Goal: Contribute content: Contribute content

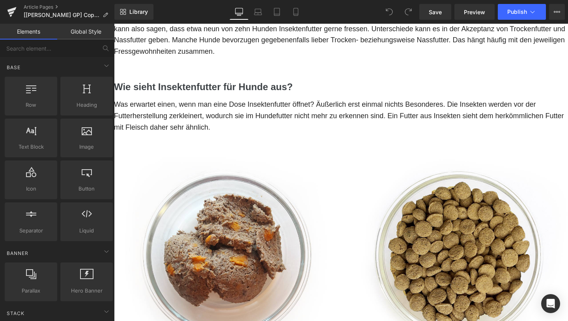
scroll to position [218, 0]
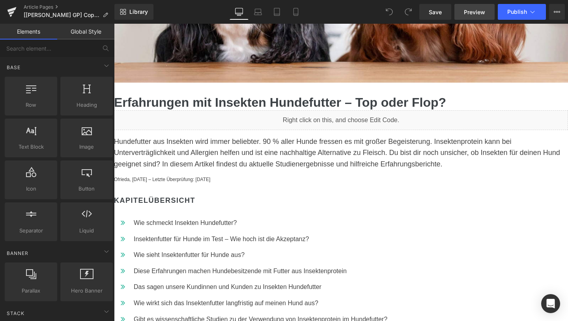
click at [475, 11] on span "Preview" at bounding box center [474, 12] width 21 height 8
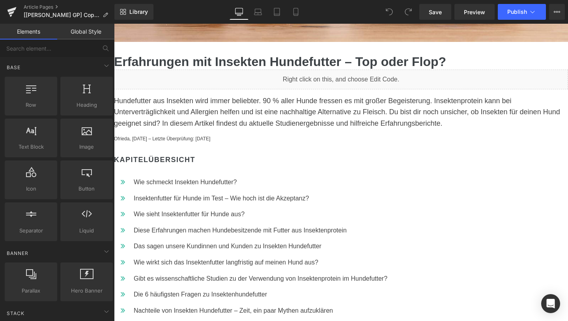
scroll to position [0, 0]
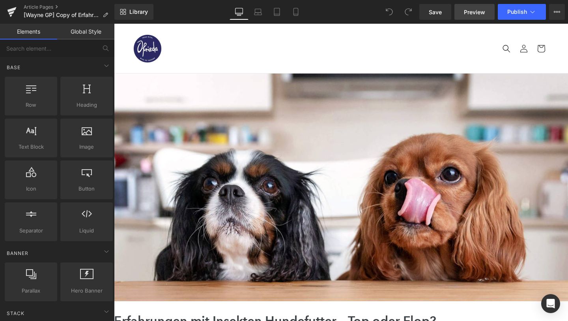
click at [474, 11] on span "Preview" at bounding box center [474, 12] width 21 height 8
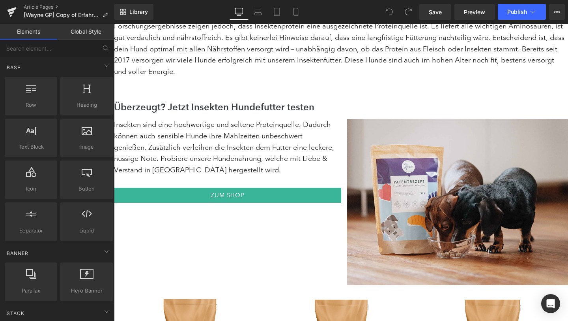
scroll to position [2891, 0]
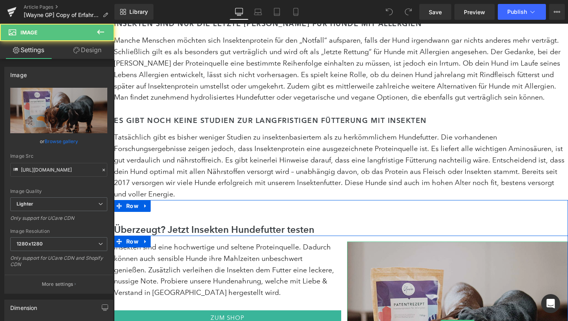
click at [427, 250] on img at bounding box center [457, 324] width 221 height 166
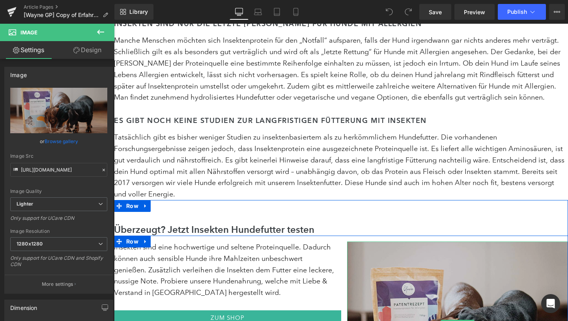
click at [435, 243] on img at bounding box center [457, 324] width 221 height 166
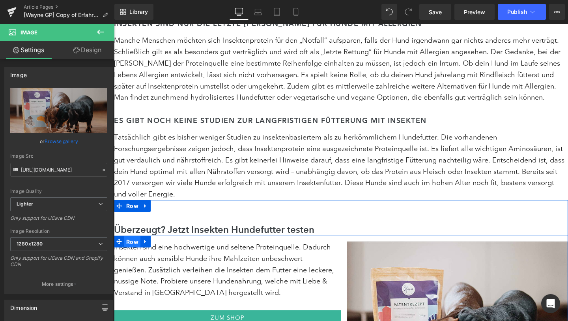
click at [132, 236] on span "Row" at bounding box center [132, 242] width 16 height 12
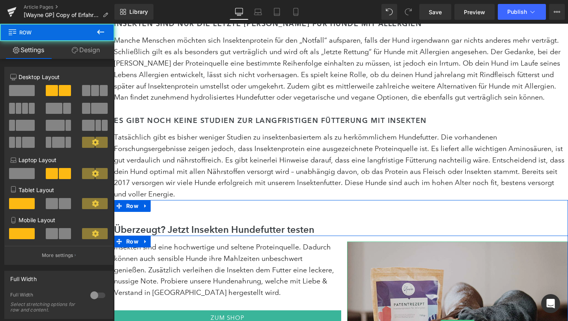
click at [413, 241] on img at bounding box center [457, 324] width 221 height 166
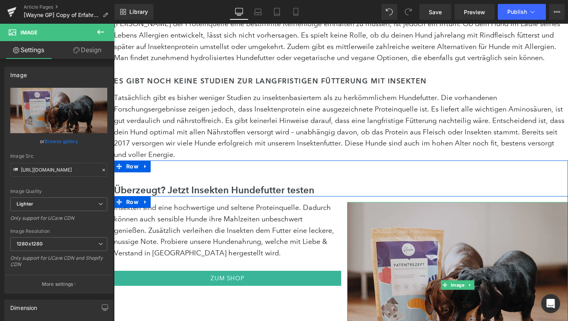
scroll to position [2933, 0]
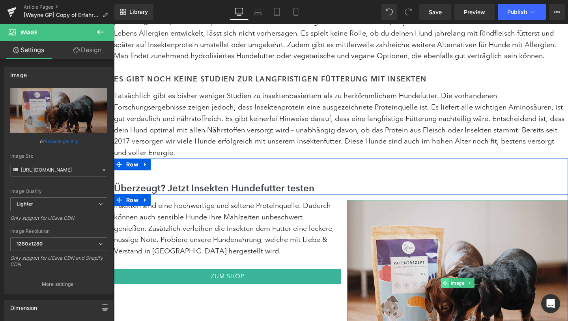
click at [447, 280] on icon at bounding box center [445, 282] width 4 height 5
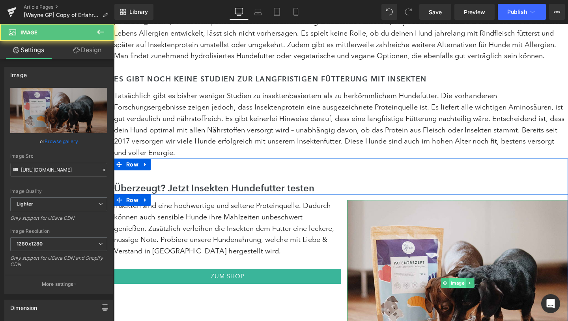
click at [460, 278] on span "Image" at bounding box center [457, 282] width 17 height 9
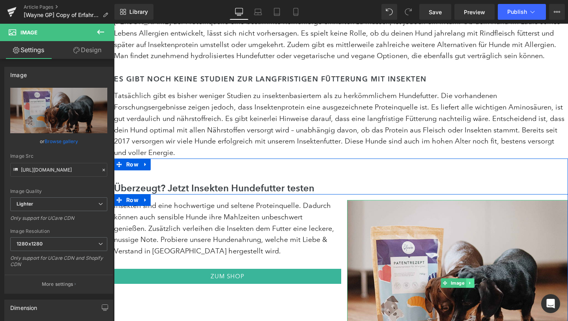
click at [470, 281] on icon at bounding box center [469, 282] width 1 height 3
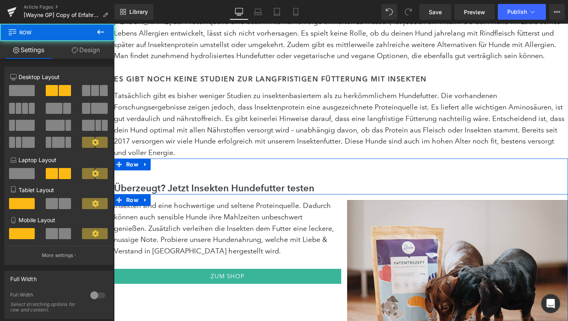
drag, startPoint x: 248, startPoint y: 286, endPoint x: 375, endPoint y: 309, distance: 129.1
click at [248, 286] on div "Insekten sind eine hochwertige und seltene Proteinquelle. Dadurch können auch s…" at bounding box center [341, 280] width 454 height 172
click at [269, 268] on link "Zum Shop" at bounding box center [227, 275] width 227 height 15
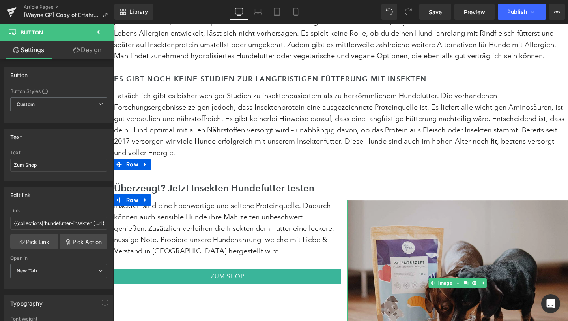
click at [459, 208] on img at bounding box center [457, 283] width 221 height 166
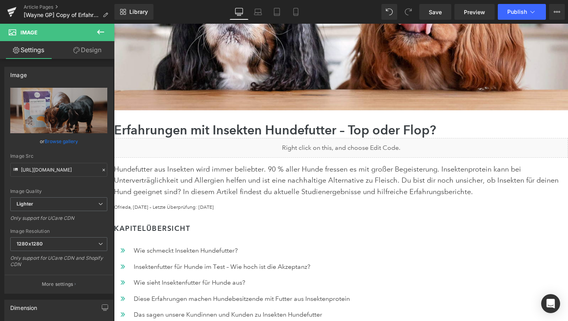
scroll to position [0, 0]
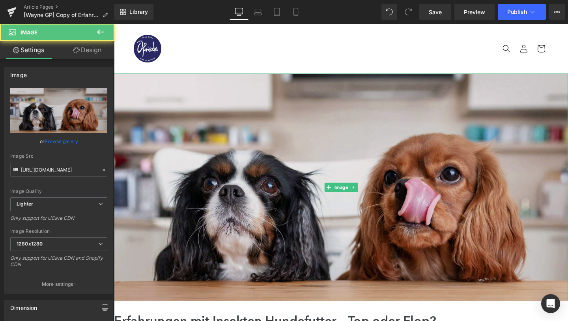
click at [330, 132] on img at bounding box center [341, 186] width 454 height 227
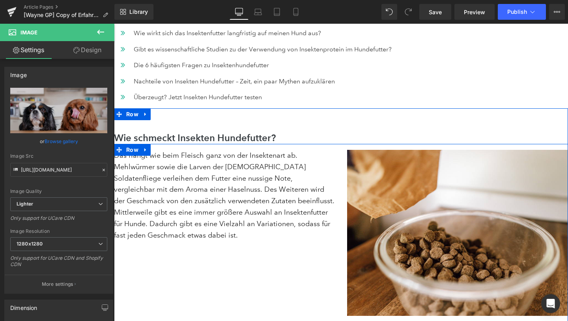
scroll to position [486, 0]
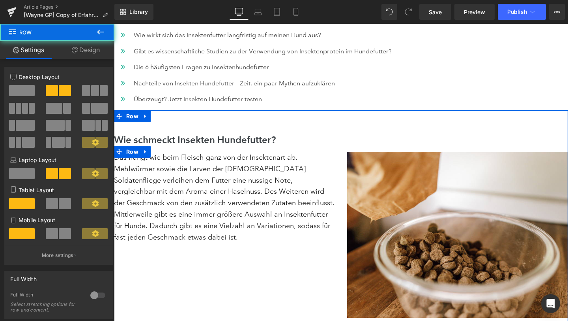
click at [305, 250] on div "Das hängt wie beim Fleisch ganz von der Insektenart ab. Mehlwürmer sowie die La…" at bounding box center [341, 240] width 454 height 188
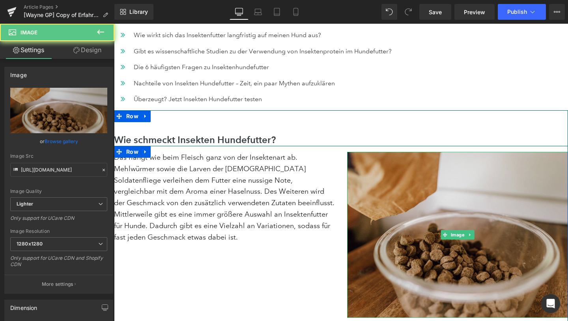
click at [407, 242] on img at bounding box center [457, 235] width 221 height 166
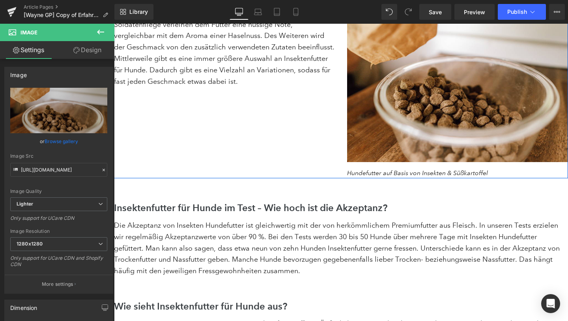
scroll to position [863, 0]
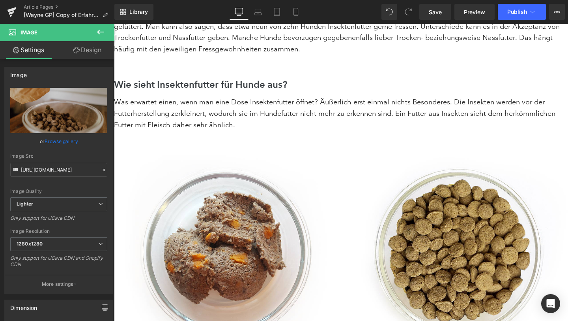
click at [298, 247] on img at bounding box center [227, 252] width 227 height 221
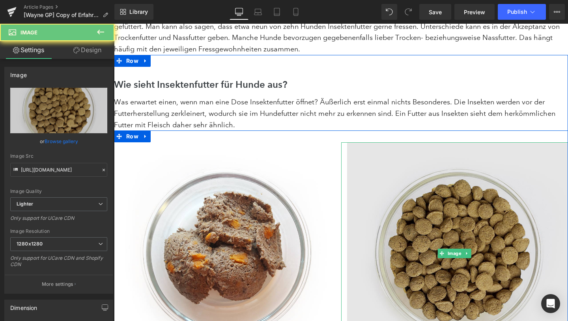
click at [391, 247] on img at bounding box center [454, 252] width 227 height 221
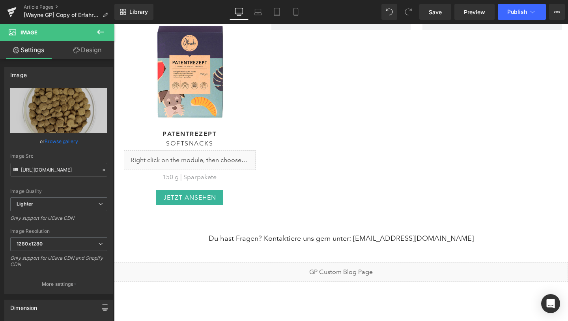
scroll to position [4007, 0]
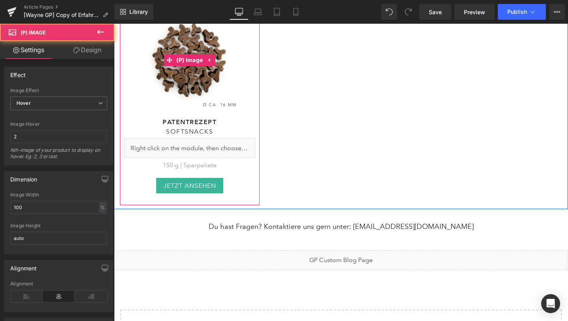
click at [211, 51] on img at bounding box center [190, 59] width 99 height 99
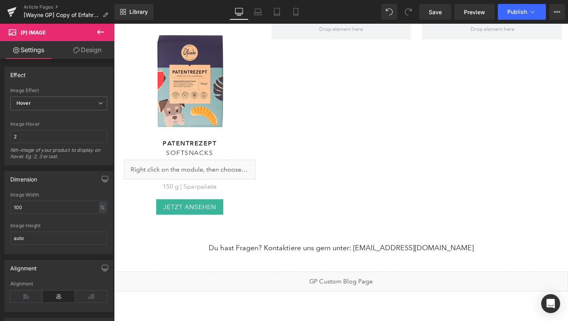
scroll to position [3828, 0]
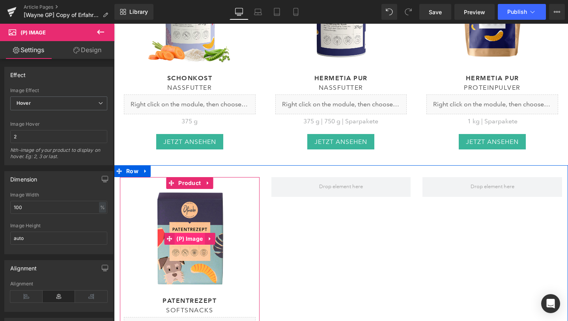
click at [175, 233] on span "(P) Image" at bounding box center [189, 239] width 30 height 12
click at [188, 177] on span "Product" at bounding box center [189, 183] width 26 height 12
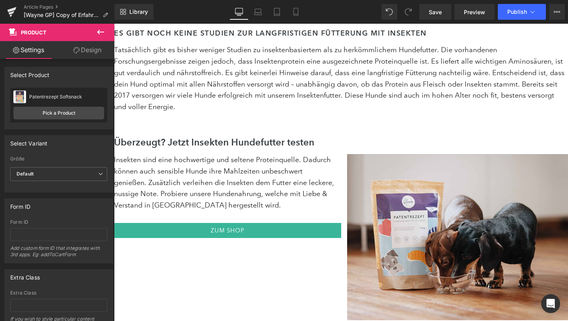
scroll to position [3091, 0]
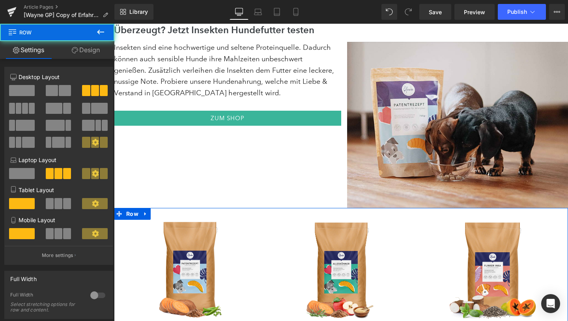
click at [260, 208] on div "(P) Image Patentrezept Heading Trockenfutter Heading Liquid 700 g | 2 kg | 5 kg…" at bounding box center [190, 321] width 152 height 226
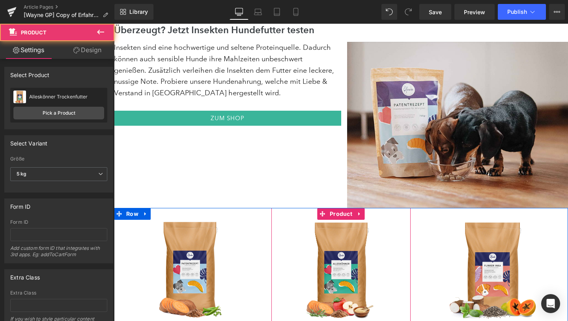
click at [279, 208] on div "(P) Image Alleskönner Heading Trockenfutter Heading Liquid 700 g | 5 kg | 15 kg…" at bounding box center [342, 321] width 140 height 226
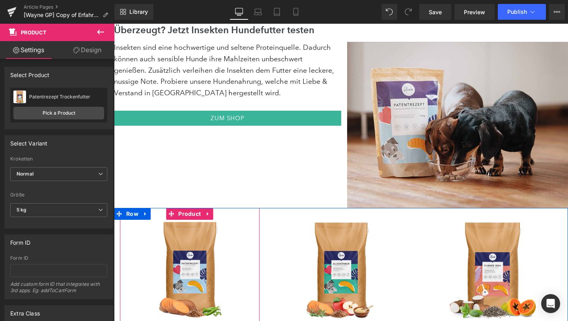
click at [242, 208] on div "(P) Image Patentrezept Heading Trockenfutter Heading Liquid 700 g | 2 kg | 5 kg…" at bounding box center [190, 321] width 140 height 226
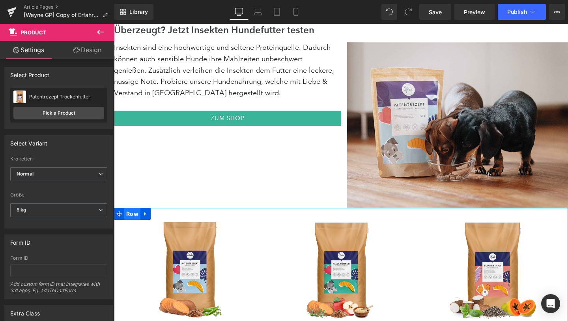
click at [129, 208] on span "Row" at bounding box center [132, 214] width 16 height 12
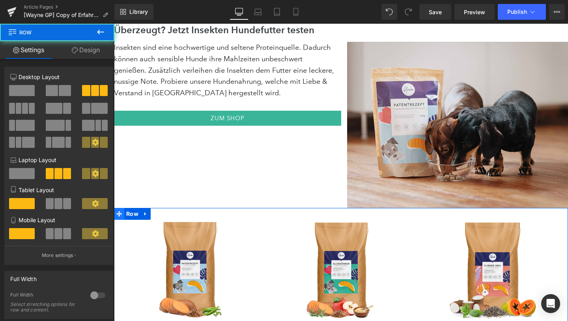
click at [117, 211] on icon at bounding box center [119, 214] width 6 height 6
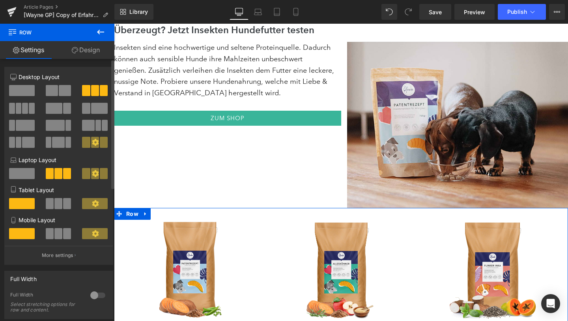
scroll to position [271, 0]
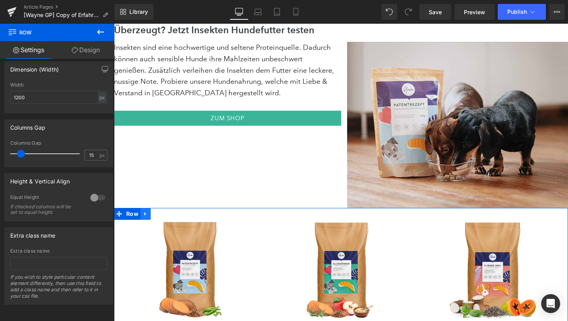
click at [144, 211] on icon at bounding box center [146, 214] width 6 height 6
click at [163, 211] on icon at bounding box center [166, 214] width 6 height 6
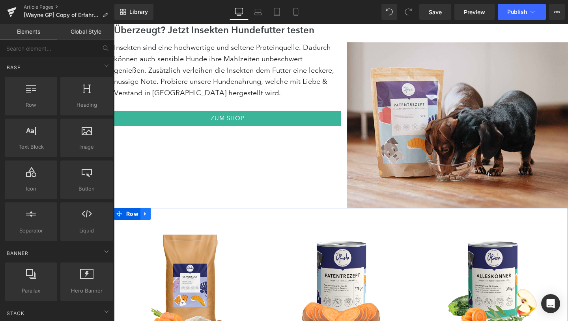
click at [142, 208] on link at bounding box center [146, 214] width 10 height 12
click at [164, 211] on icon at bounding box center [166, 214] width 6 height 6
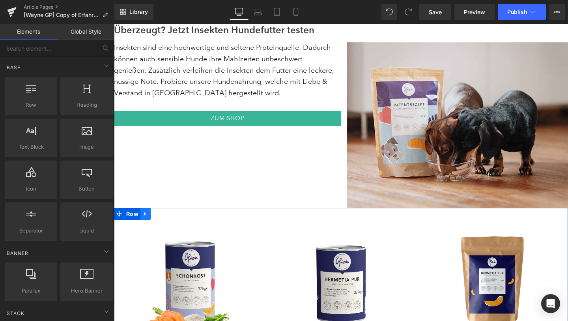
click at [144, 212] on icon at bounding box center [145, 214] width 2 height 4
click at [163, 211] on icon at bounding box center [166, 214] width 6 height 6
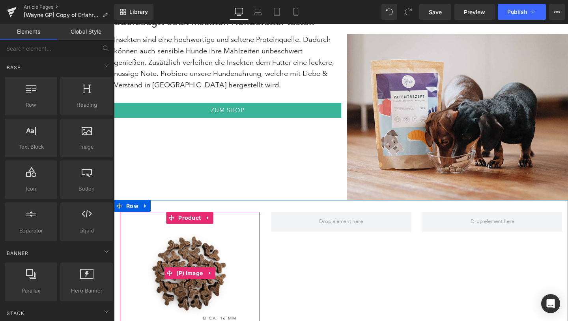
scroll to position [3099, 0]
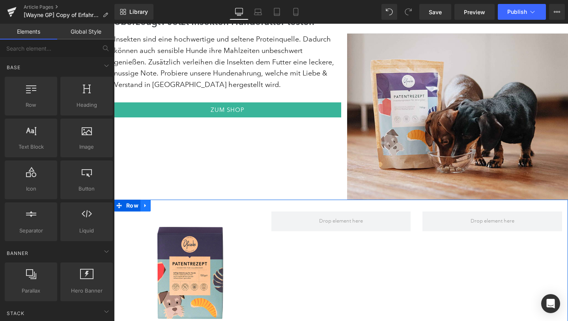
click at [145, 203] on icon at bounding box center [146, 206] width 6 height 6
click at [167, 203] on icon at bounding box center [166, 206] width 6 height 6
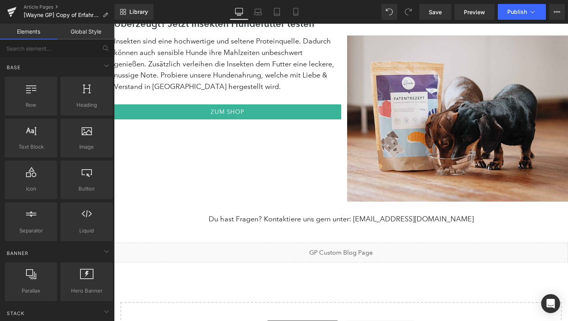
scroll to position [3041, 0]
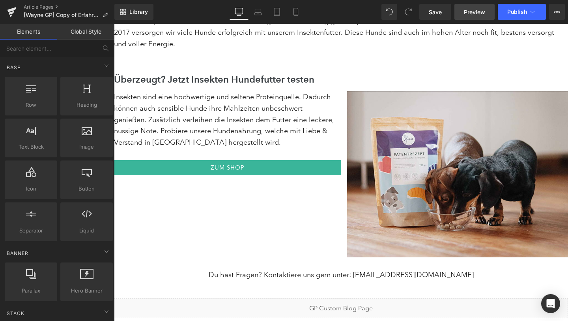
click at [482, 10] on span "Preview" at bounding box center [474, 12] width 21 height 8
click at [440, 13] on span "Save" at bounding box center [435, 12] width 13 height 8
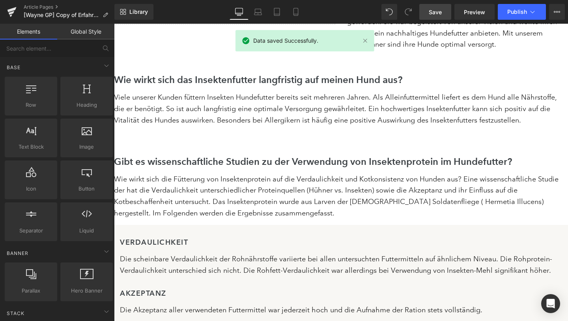
scroll to position [1945, 0]
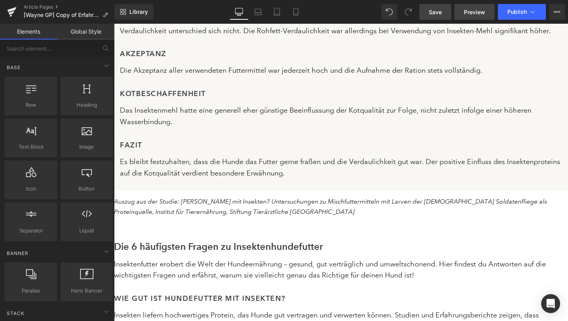
click at [463, 13] on link "Preview" at bounding box center [475, 12] width 40 height 16
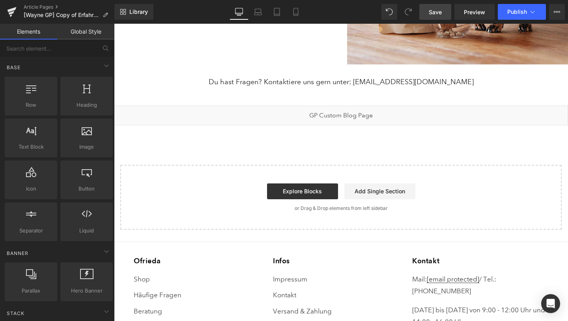
scroll to position [3373, 0]
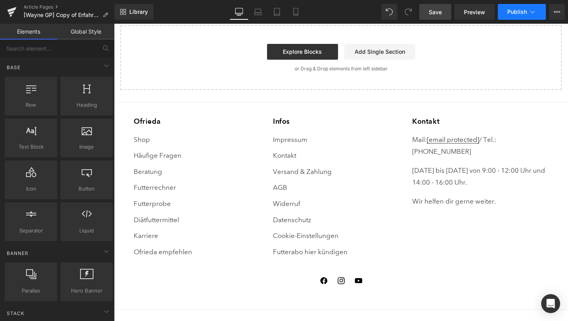
click at [524, 11] on span "Publish" at bounding box center [518, 12] width 20 height 6
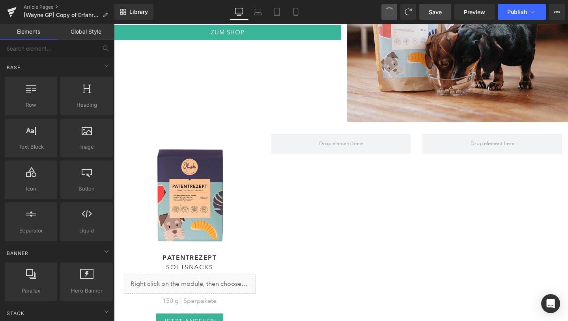
click at [389, 13] on span at bounding box center [389, 12] width 13 height 13
click at [435, 12] on span "Save" at bounding box center [435, 12] width 13 height 8
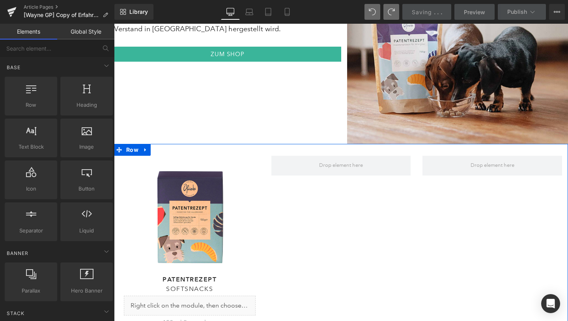
scroll to position [3138, 0]
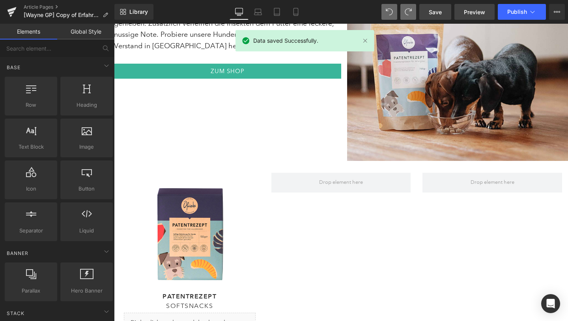
click at [486, 9] on link "Preview" at bounding box center [475, 12] width 40 height 16
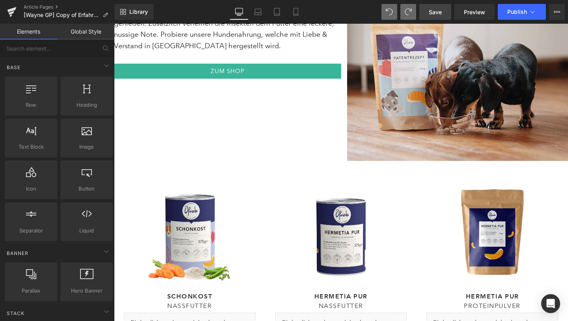
click at [433, 11] on span "Save" at bounding box center [435, 12] width 13 height 8
click at [483, 11] on span "Preview" at bounding box center [474, 12] width 21 height 8
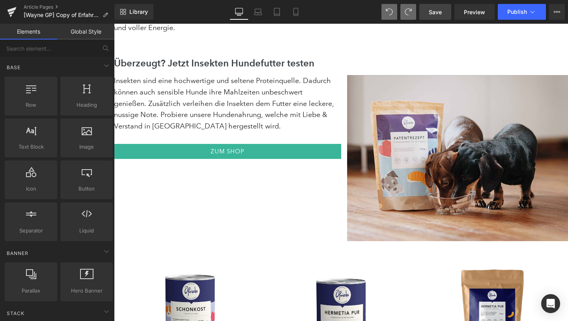
scroll to position [3060, 0]
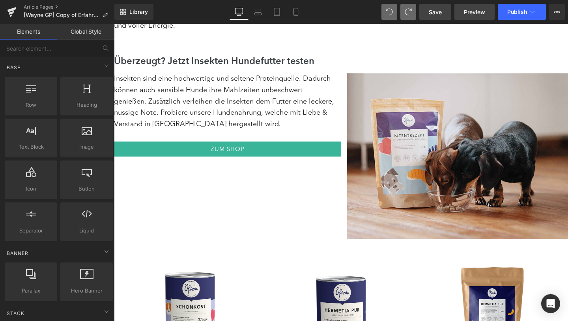
click at [470, 12] on span "Preview" at bounding box center [474, 12] width 21 height 8
click at [554, 11] on icon at bounding box center [557, 12] width 6 height 6
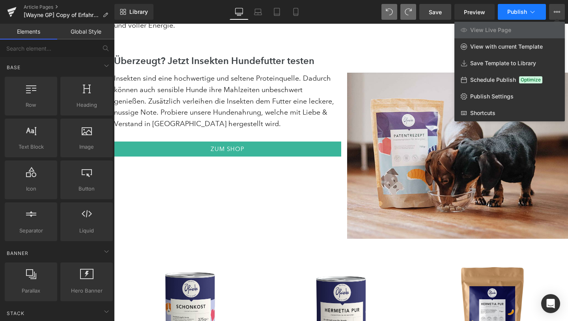
click at [516, 9] on span "Publish" at bounding box center [518, 12] width 20 height 6
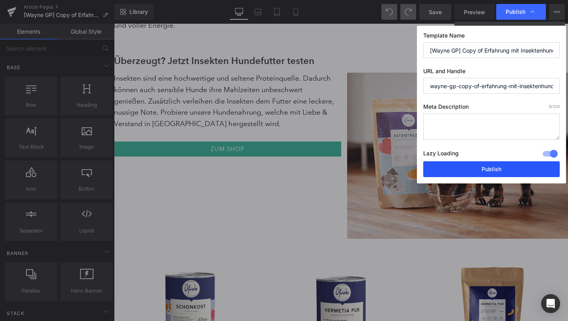
click at [482, 167] on button "Publish" at bounding box center [492, 169] width 137 height 16
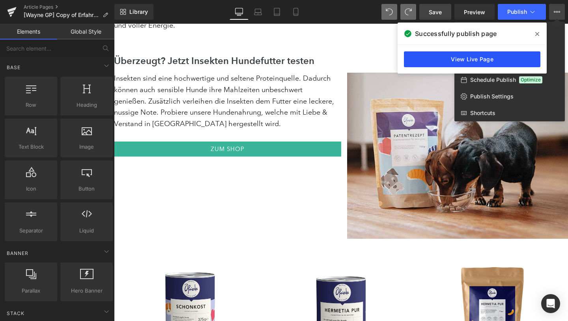
click at [494, 58] on link "View Live Page" at bounding box center [472, 59] width 137 height 16
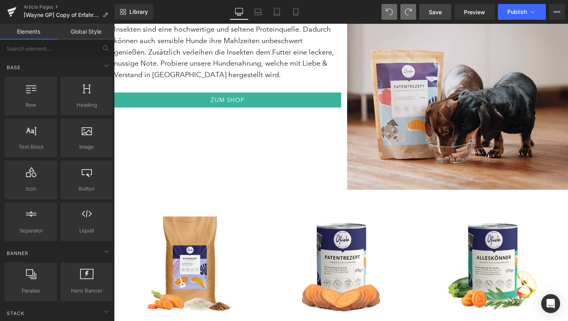
scroll to position [3112, 0]
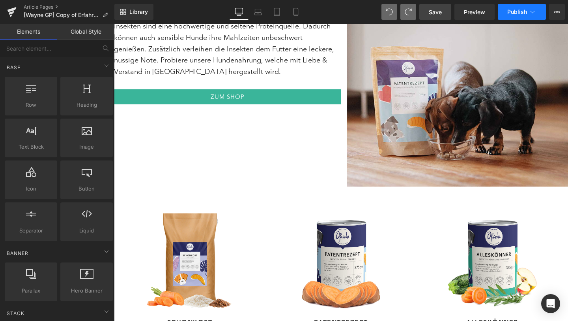
click at [508, 9] on span "Publish" at bounding box center [518, 12] width 20 height 6
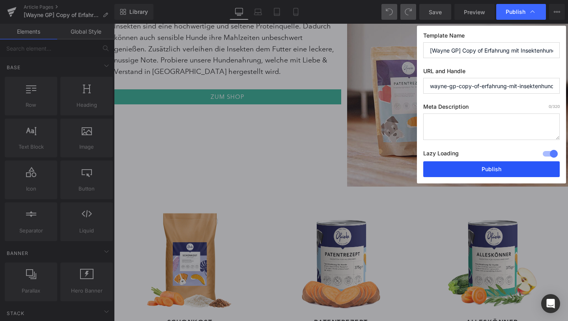
click at [491, 172] on button "Publish" at bounding box center [492, 169] width 137 height 16
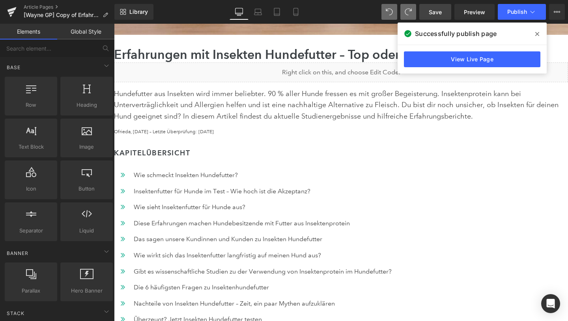
scroll to position [219, 0]
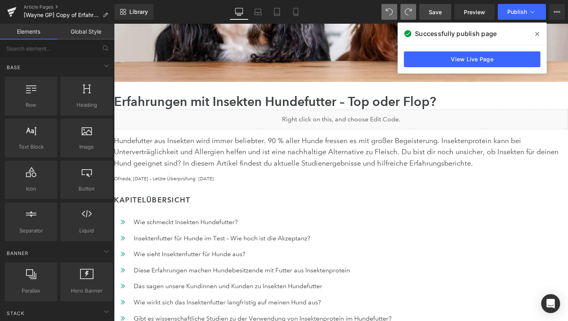
click at [542, 34] on span at bounding box center [537, 34] width 13 height 13
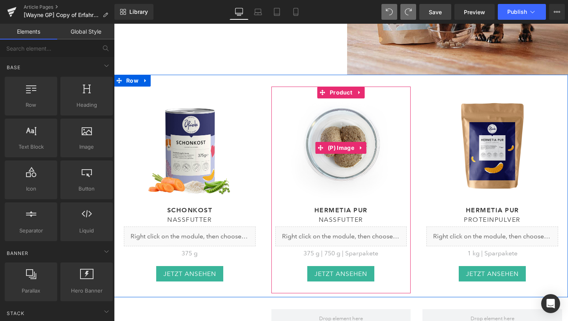
scroll to position [3176, 0]
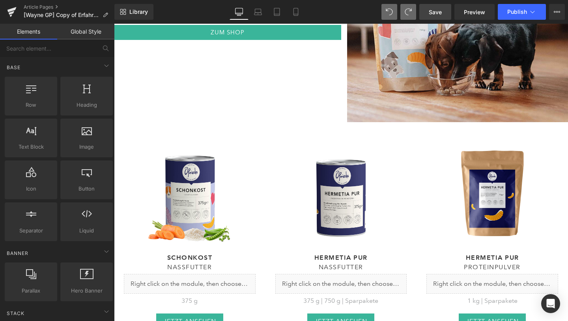
click at [440, 8] on span "Save" at bounding box center [435, 12] width 13 height 8
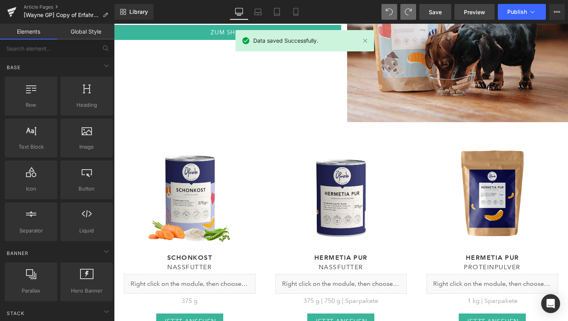
click at [481, 14] on span "Preview" at bounding box center [474, 12] width 21 height 8
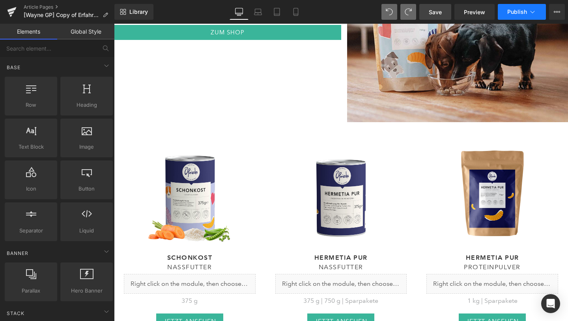
click at [523, 12] on span "Publish" at bounding box center [518, 12] width 20 height 6
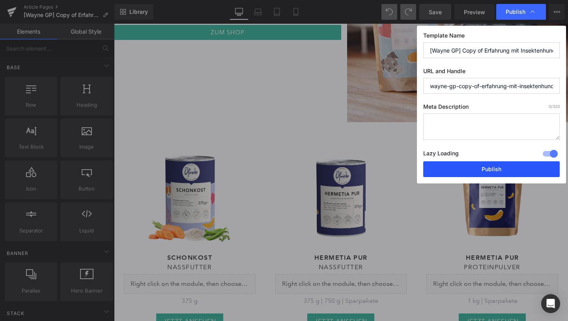
click at [474, 167] on button "Publish" at bounding box center [492, 169] width 137 height 16
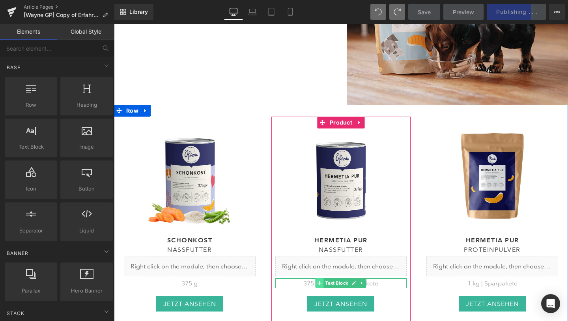
scroll to position [3194, 0]
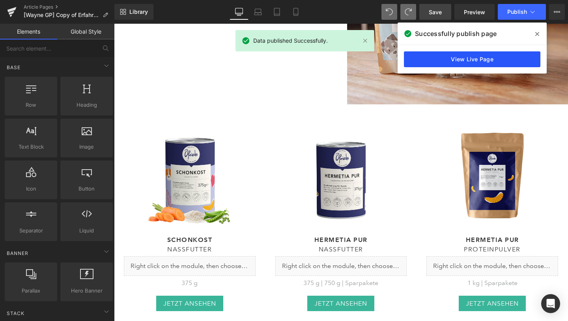
click at [459, 52] on link "View Live Page" at bounding box center [472, 59] width 137 height 16
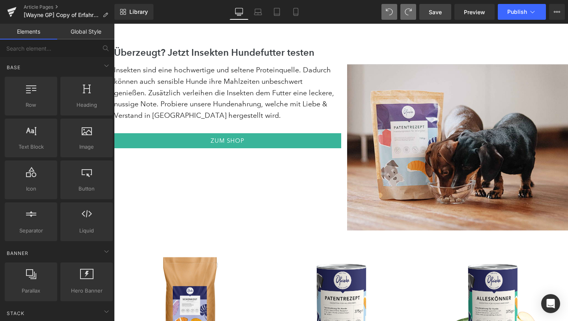
scroll to position [3066, 0]
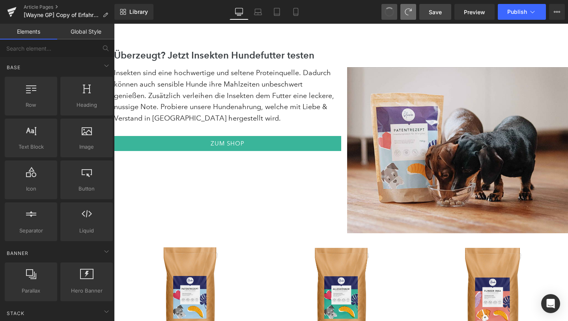
click at [392, 17] on button at bounding box center [390, 12] width 16 height 16
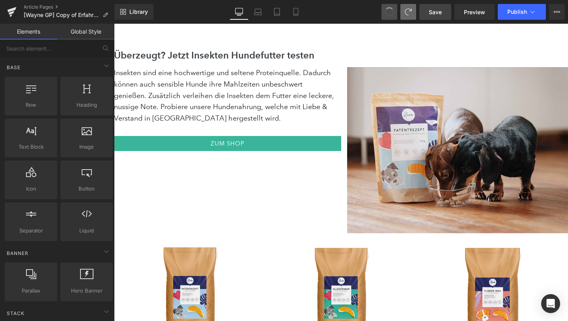
click at [392, 17] on button at bounding box center [390, 12] width 16 height 16
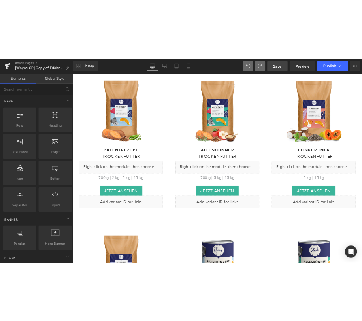
scroll to position [3216, 0]
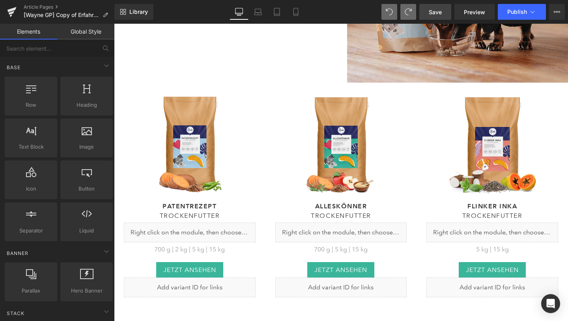
click at [443, 9] on link "Save" at bounding box center [436, 12] width 32 height 16
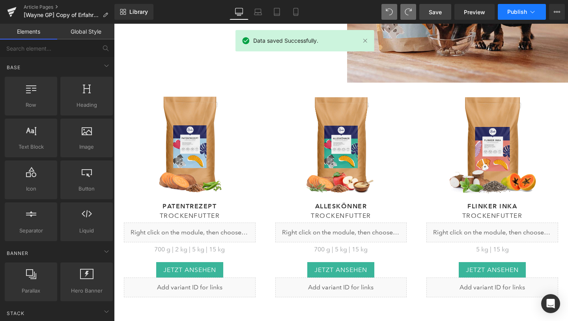
click at [519, 10] on span "Publish" at bounding box center [518, 12] width 20 height 6
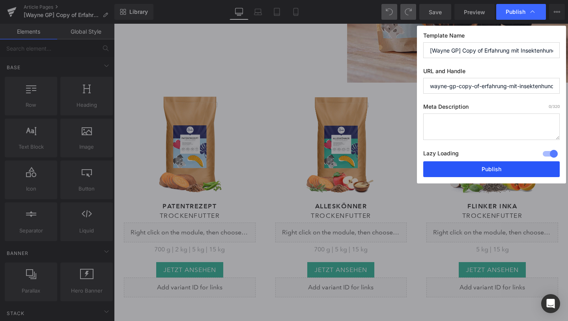
click at [500, 167] on button "Publish" at bounding box center [492, 169] width 137 height 16
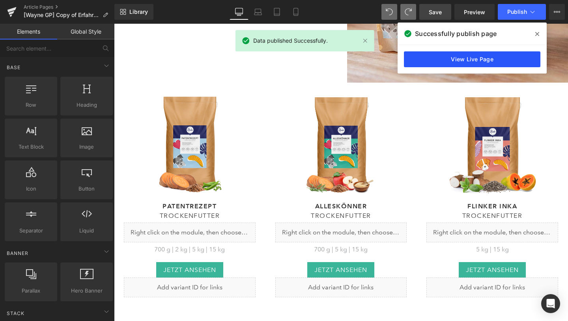
click at [511, 60] on link "View Live Page" at bounding box center [472, 59] width 137 height 16
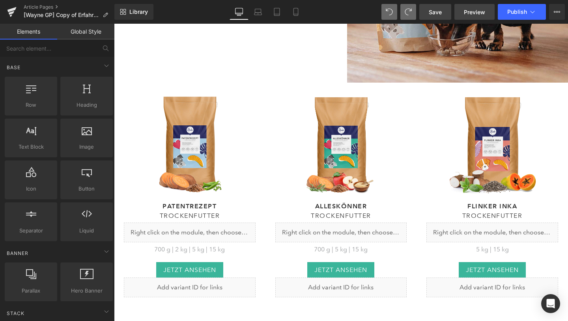
click at [473, 11] on span "Preview" at bounding box center [474, 12] width 21 height 8
click at [523, 11] on span "Publish" at bounding box center [518, 12] width 20 height 6
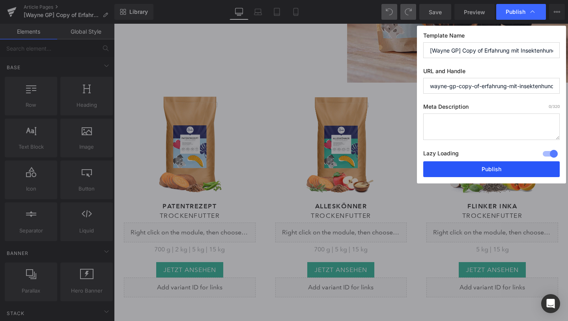
click at [476, 168] on button "Publish" at bounding box center [492, 169] width 137 height 16
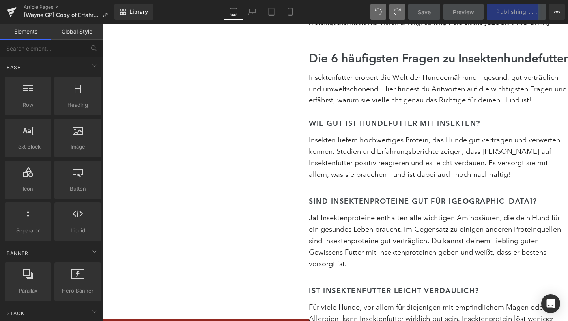
scroll to position [3233, 0]
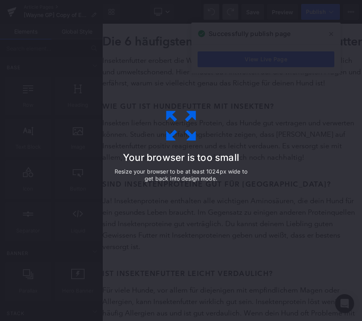
click at [300, 127] on div "Your browser is too small Resize your browser to be at least 1024px wide to get…" at bounding box center [181, 160] width 362 height 321
click at [157, 126] on div "Your browser is too small Resize your browser to be at least 1024px wide to get…" at bounding box center [181, 160] width 178 height 158
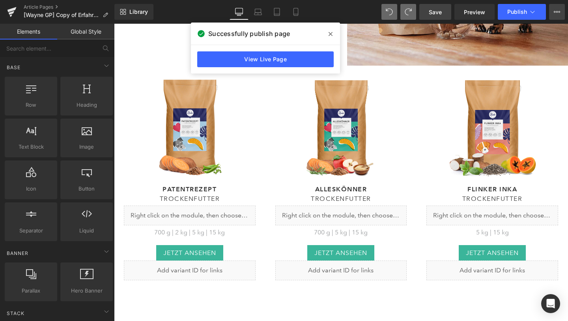
scroll to position [3221, 0]
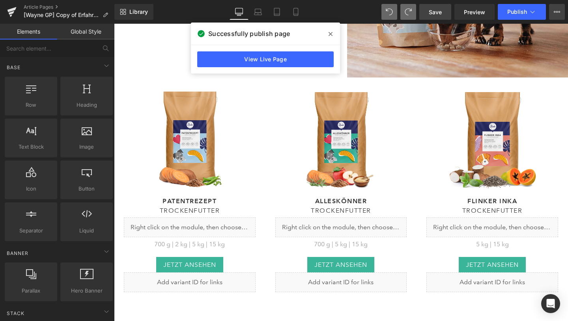
click at [554, 15] on icon at bounding box center [557, 12] width 6 height 6
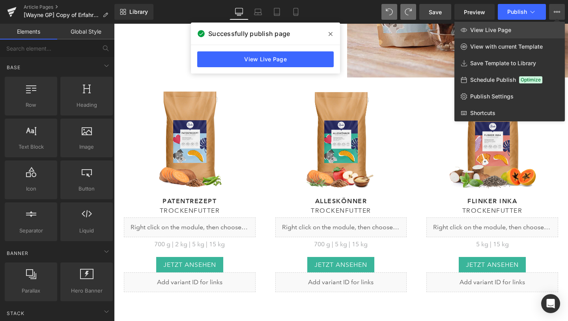
click at [536, 32] on link "View Live Page" at bounding box center [510, 30] width 111 height 17
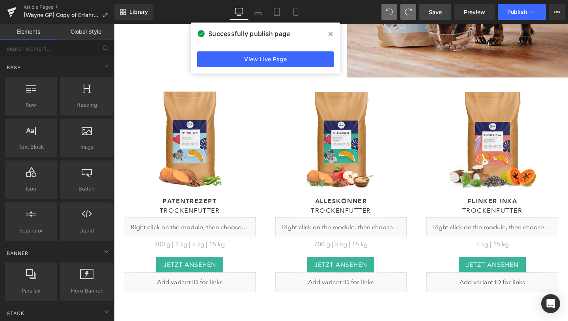
click at [333, 33] on span at bounding box center [330, 34] width 13 height 13
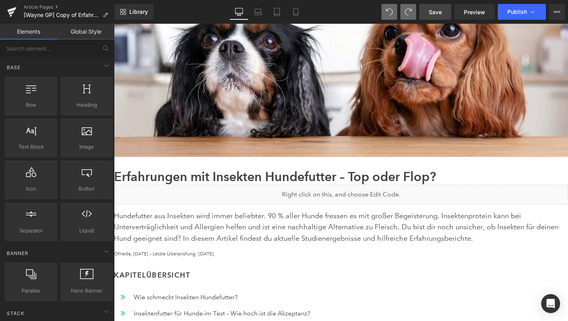
scroll to position [0, 0]
